Goal: Task Accomplishment & Management: Manage account settings

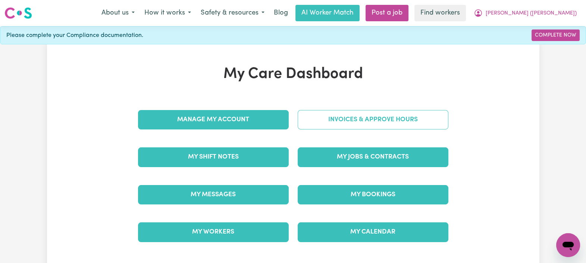
click at [346, 114] on link "Invoices & Approve Hours" at bounding box center [373, 119] width 151 height 19
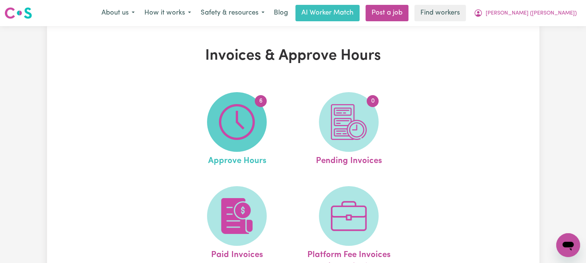
click at [248, 117] on img at bounding box center [237, 122] width 36 height 36
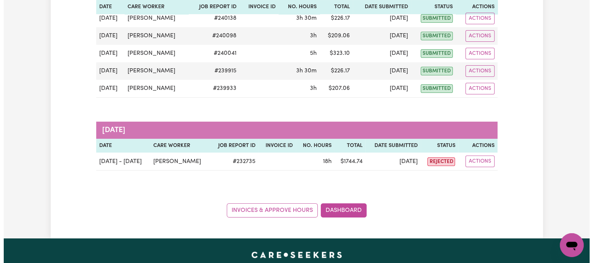
scroll to position [147, 0]
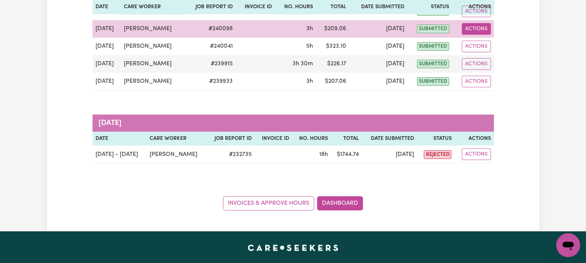
click at [480, 26] on button "Actions" at bounding box center [476, 29] width 29 height 12
click at [487, 44] on link "View Job Report" at bounding box center [494, 45] width 64 height 15
select select "pm"
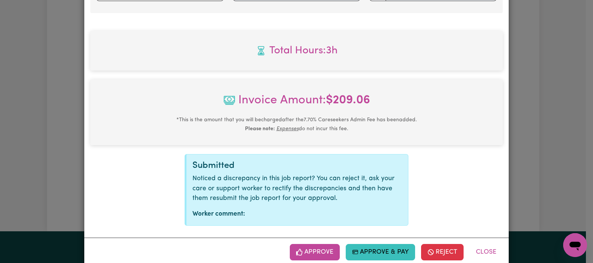
scroll to position [354, 0]
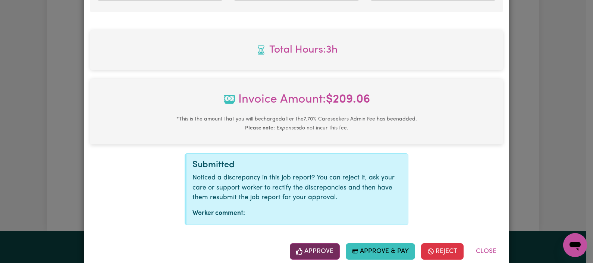
click at [310, 243] on button "Approve" at bounding box center [315, 251] width 50 height 16
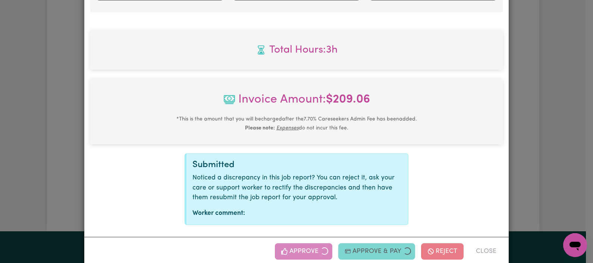
scroll to position [237, 0]
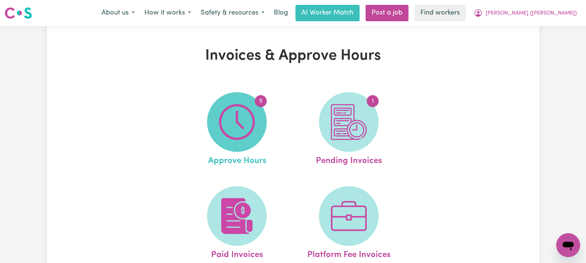
click at [234, 114] on img at bounding box center [237, 122] width 36 height 36
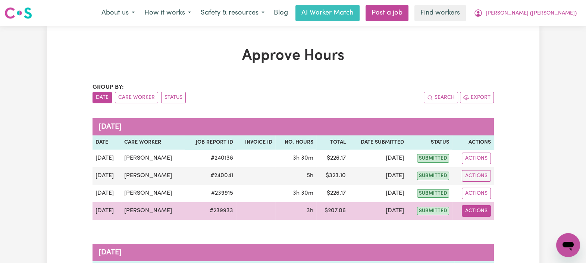
click at [470, 209] on button "Actions" at bounding box center [476, 211] width 29 height 12
click at [478, 225] on link "View Job Report" at bounding box center [494, 227] width 64 height 15
select select "pm"
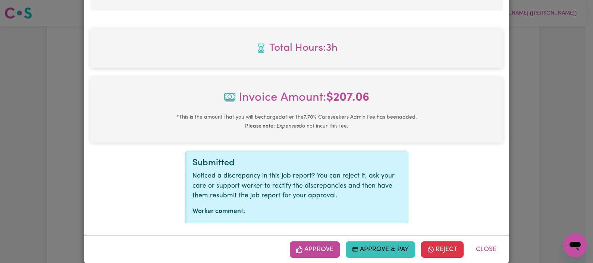
scroll to position [357, 0]
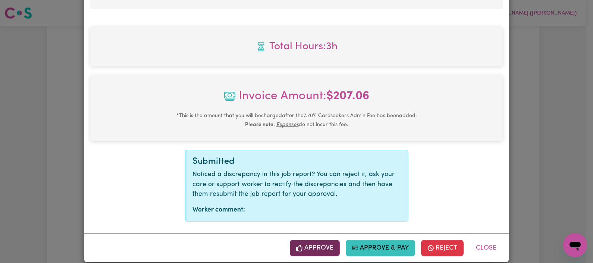
click at [310, 240] on button "Approve" at bounding box center [315, 248] width 50 height 16
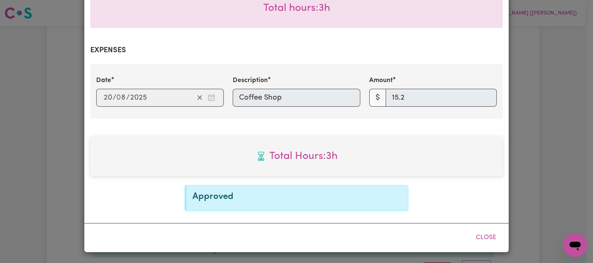
scroll to position [237, 0]
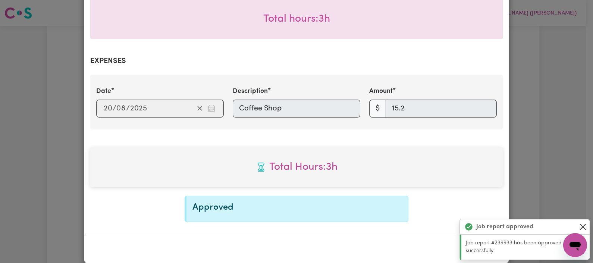
click at [582, 225] on button "Close" at bounding box center [583, 226] width 9 height 9
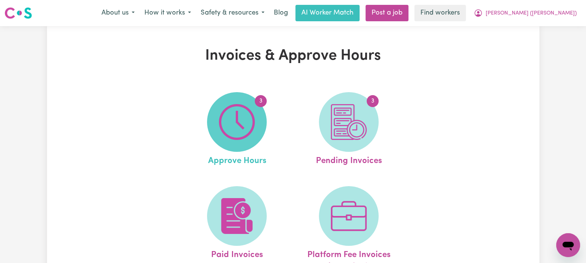
click at [254, 125] on img at bounding box center [237, 122] width 36 height 36
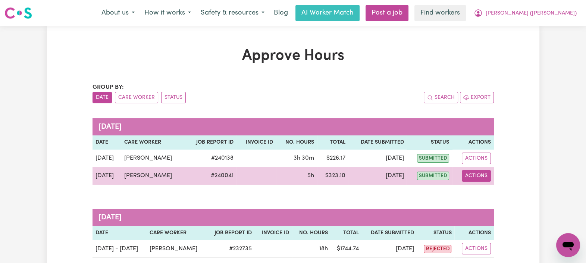
click at [473, 176] on button "Actions" at bounding box center [476, 176] width 29 height 12
click at [480, 193] on link "View Job Report" at bounding box center [494, 192] width 64 height 15
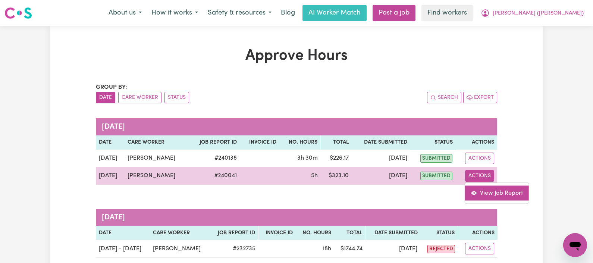
select select "pm"
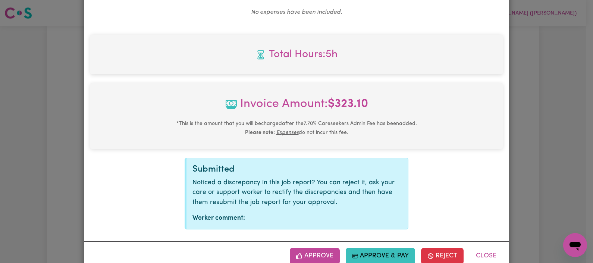
scroll to position [322, 0]
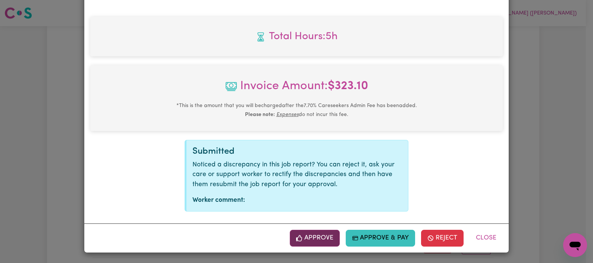
click at [314, 234] on button "Approve" at bounding box center [315, 238] width 50 height 16
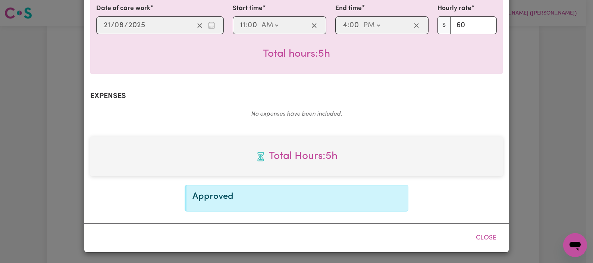
scroll to position [201, 0]
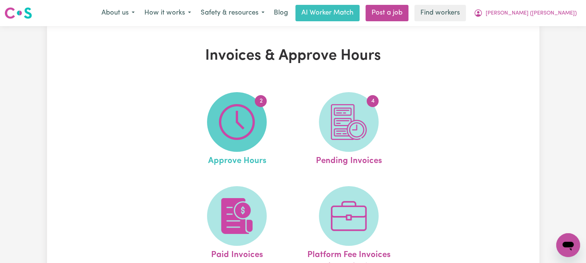
click at [240, 121] on img at bounding box center [237, 122] width 36 height 36
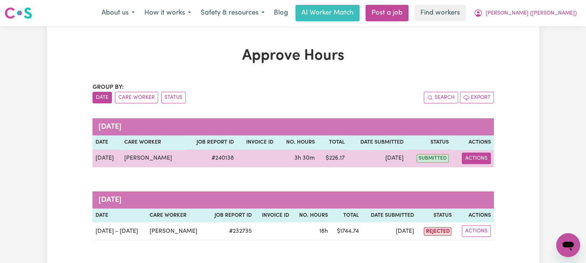
click at [472, 156] on button "Actions" at bounding box center [476, 159] width 29 height 12
click at [476, 172] on link "View Job Report" at bounding box center [494, 175] width 64 height 15
select select "pm"
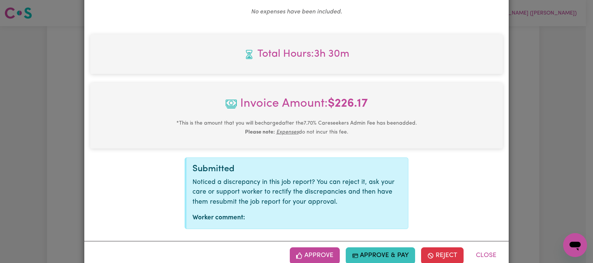
scroll to position [322, 0]
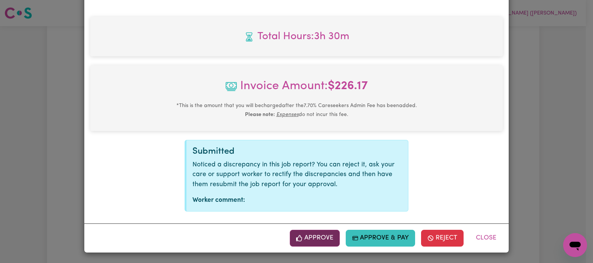
click at [313, 232] on button "Approve" at bounding box center [315, 238] width 50 height 16
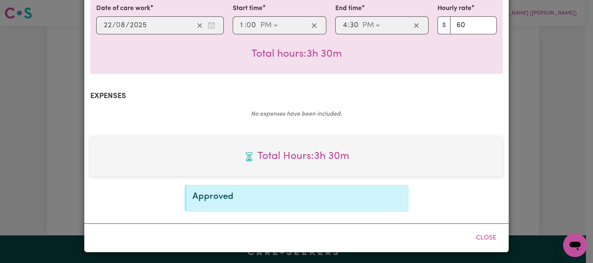
scroll to position [201, 0]
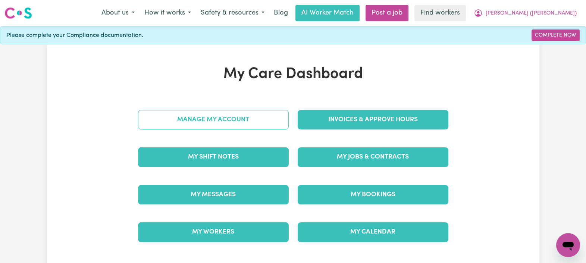
click at [190, 118] on link "Manage My Account" at bounding box center [213, 119] width 151 height 19
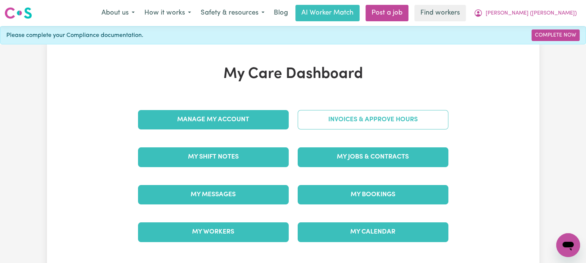
click at [341, 121] on link "Invoices & Approve Hours" at bounding box center [373, 119] width 151 height 19
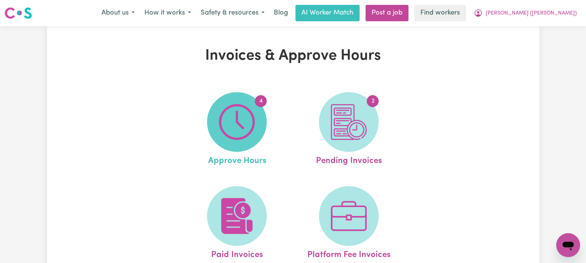
click at [252, 124] on img at bounding box center [237, 122] width 36 height 36
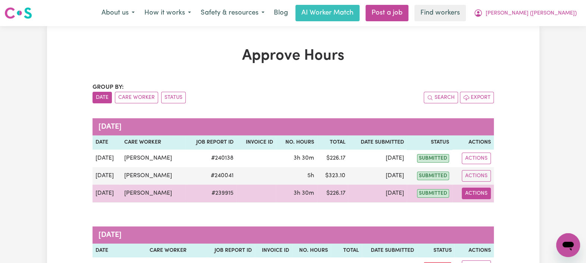
click at [468, 193] on button "Actions" at bounding box center [476, 194] width 29 height 12
click at [484, 210] on link "View Job Report" at bounding box center [494, 210] width 64 height 15
select select "pm"
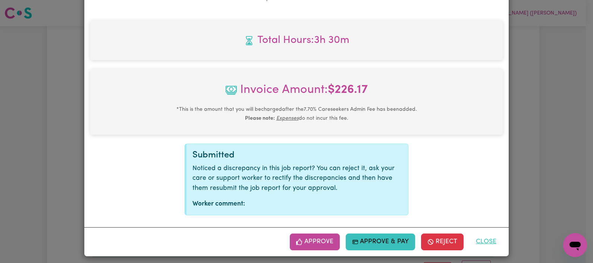
scroll to position [319, 0]
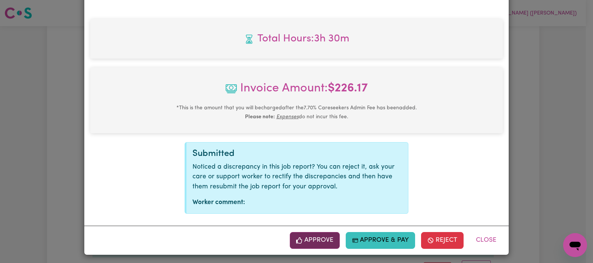
click at [311, 235] on button "Approve" at bounding box center [315, 240] width 50 height 16
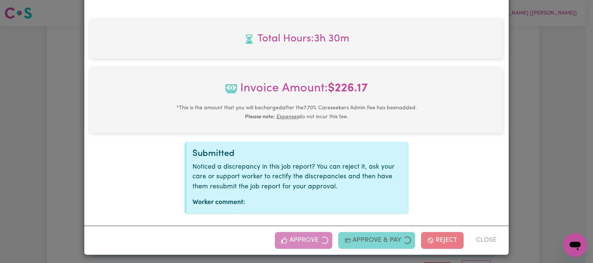
scroll to position [201, 0]
